Goal: Obtain resource: Download file/media

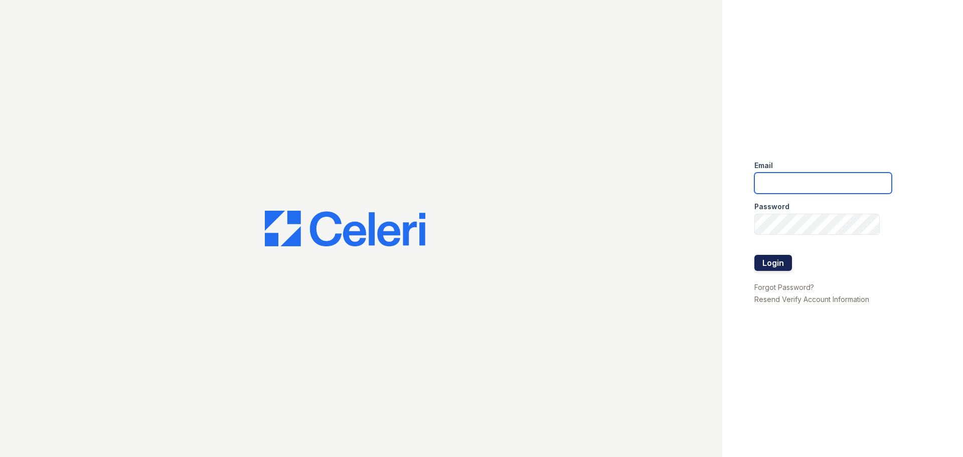
type input "greentree.pm@cafmanagement.com"
click at [771, 262] on button "Login" at bounding box center [773, 263] width 38 height 16
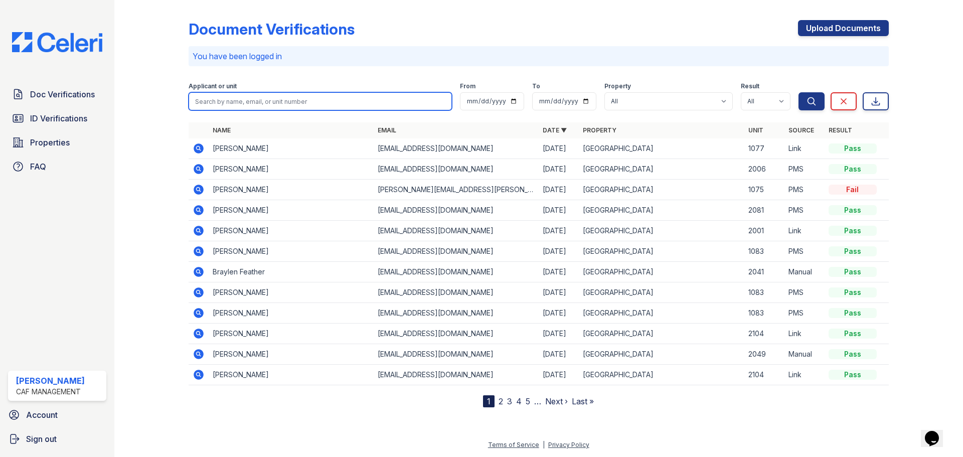
click at [226, 99] on input "search" at bounding box center [320, 101] width 263 height 18
type input "chantal"
click at [241, 149] on td "chantal martinez" at bounding box center [291, 148] width 165 height 21
click at [199, 148] on icon at bounding box center [198, 147] width 3 height 3
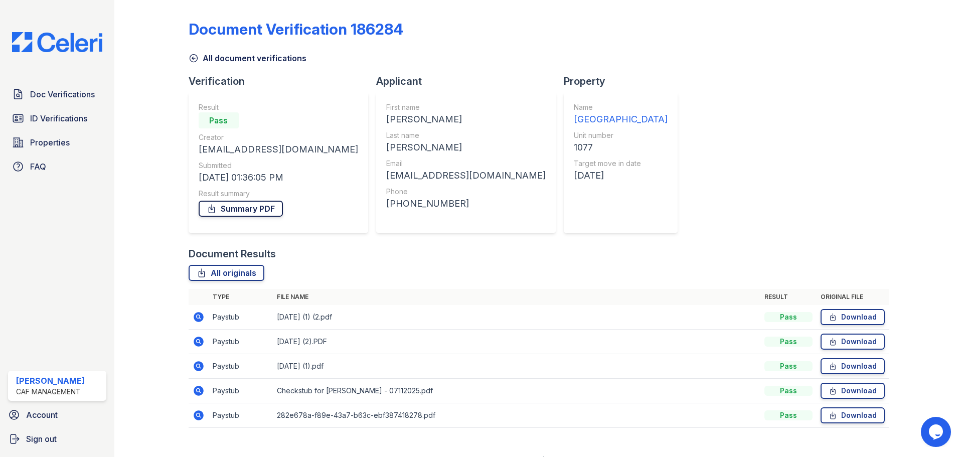
click at [246, 212] on link "Summary PDF" at bounding box center [241, 209] width 84 height 16
click at [198, 317] on icon at bounding box center [198, 316] width 3 height 3
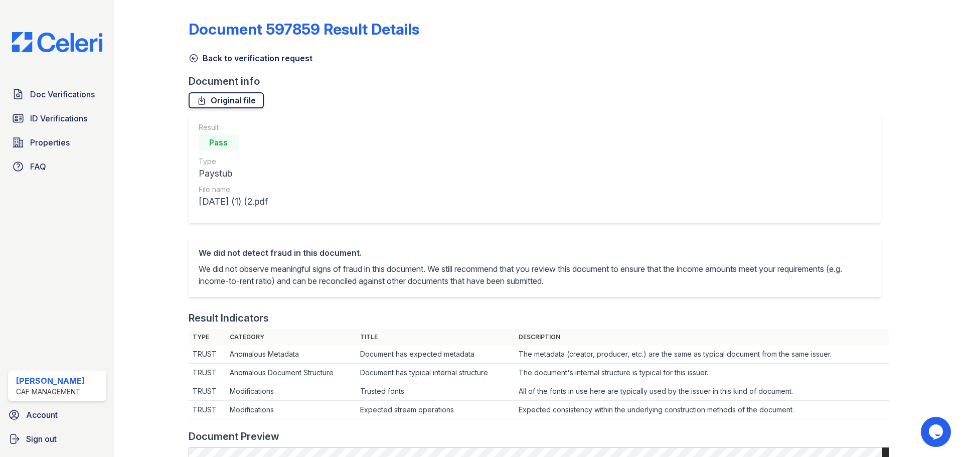
click at [238, 101] on link "Original file" at bounding box center [226, 100] width 75 height 16
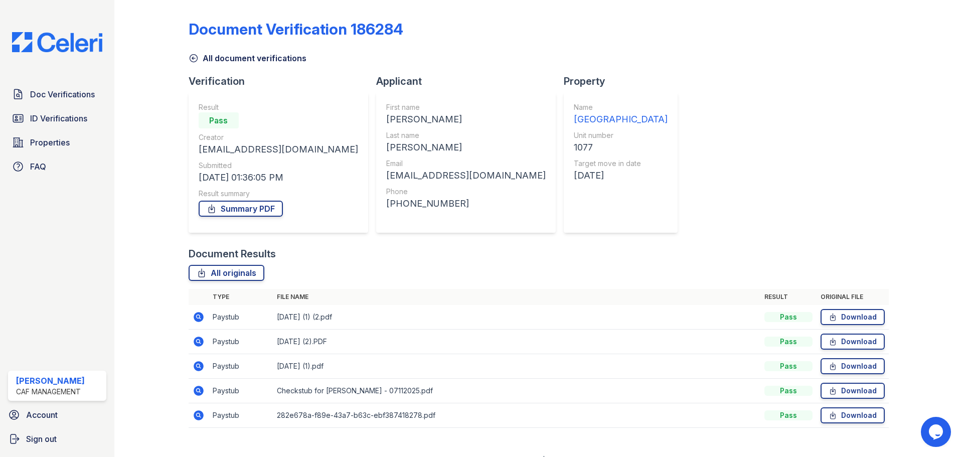
click at [199, 342] on icon at bounding box center [198, 341] width 3 height 3
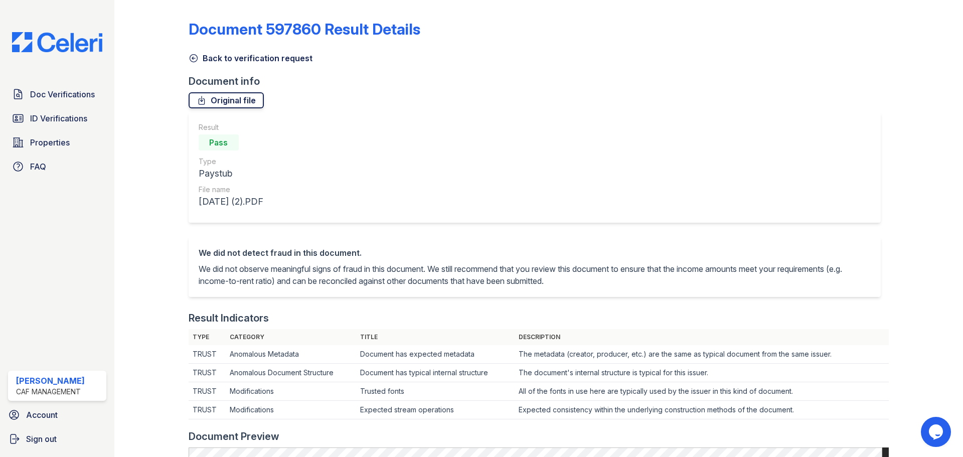
click at [209, 100] on link "Original file" at bounding box center [226, 100] width 75 height 16
